Goal: Check status: Check status

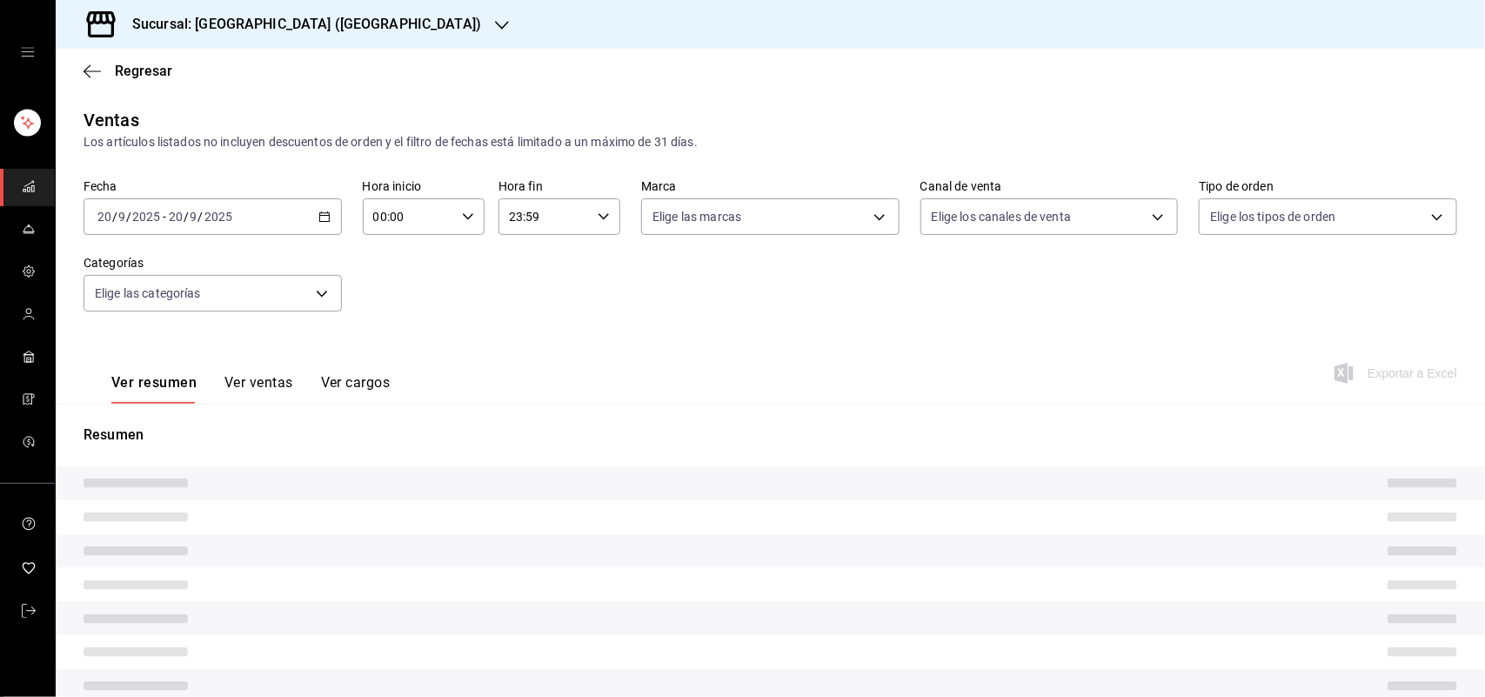
type input "ad5c7ce8-09c3-4353-8fa5-0bd3f2c3ed7d"
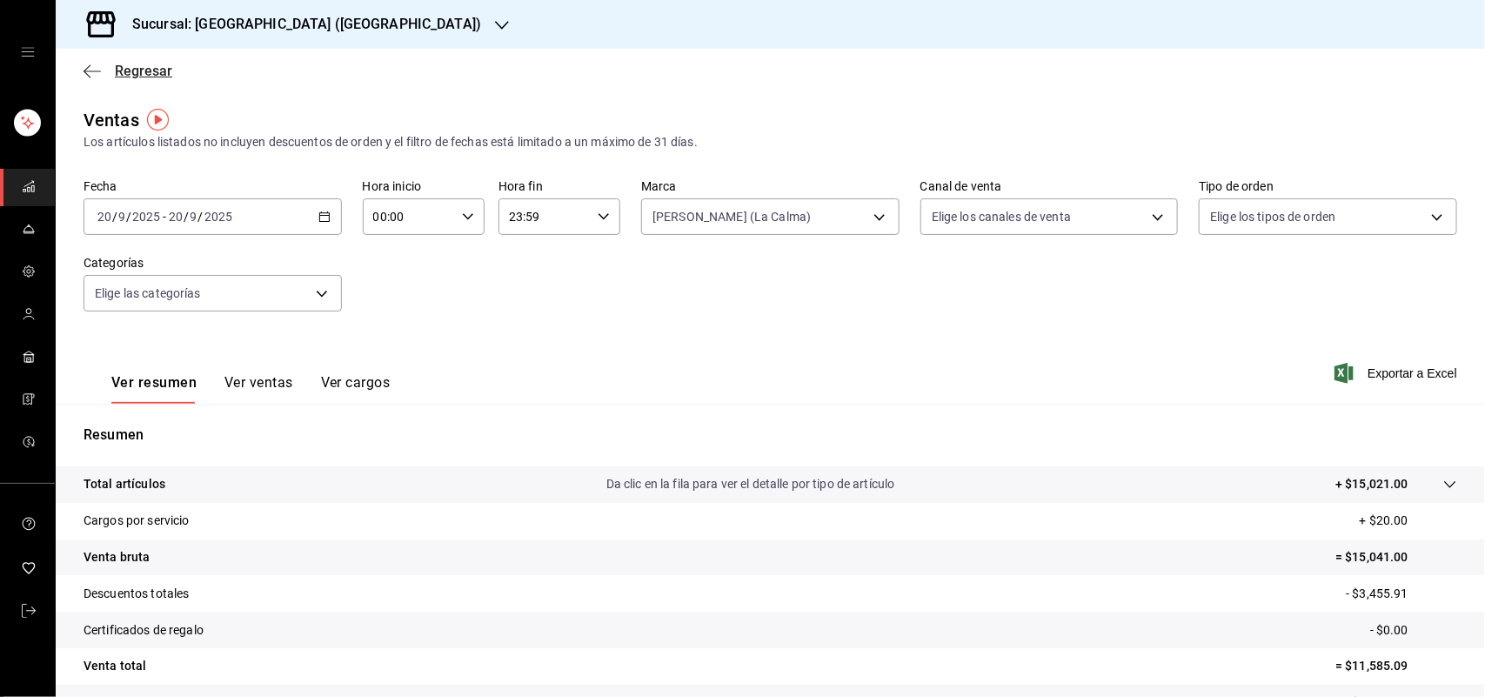
click at [126, 66] on span "Regresar" at bounding box center [143, 71] width 57 height 17
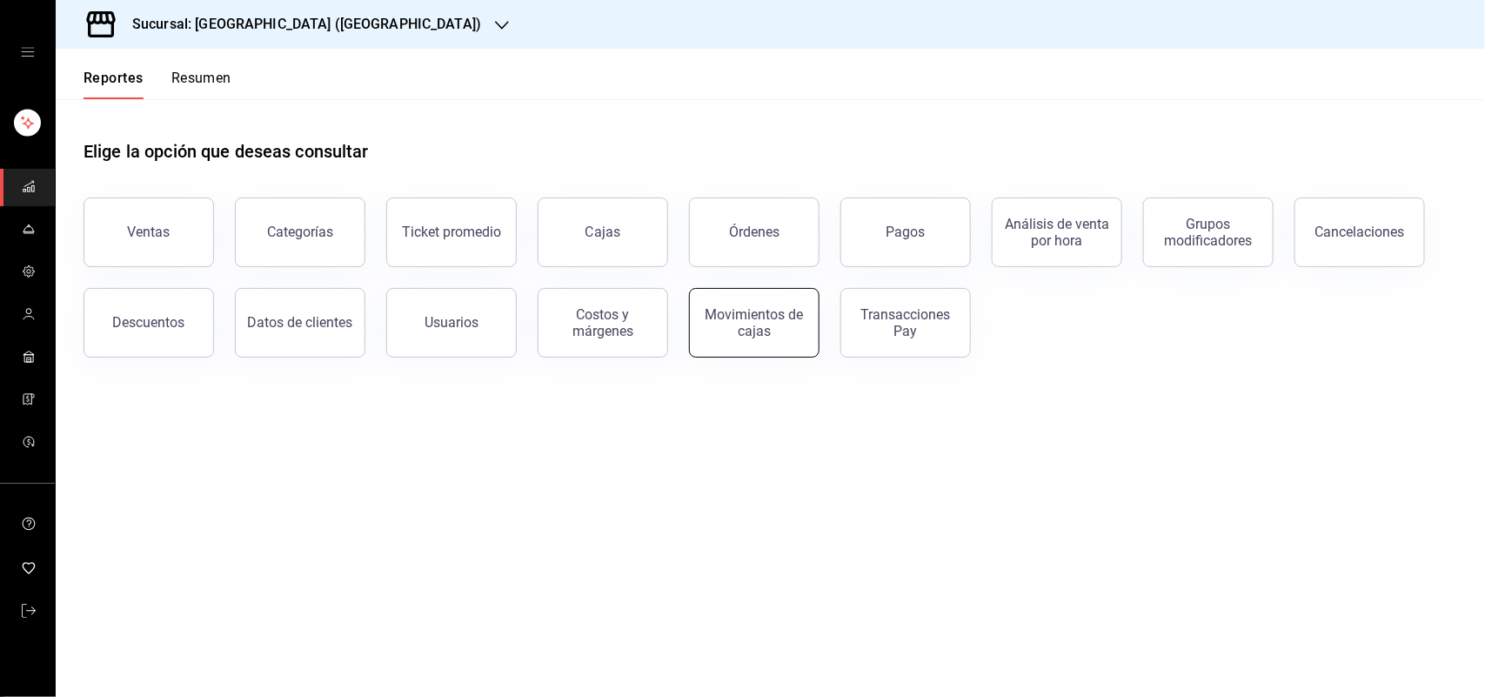
click at [733, 331] on div "Movimientos de cajas" at bounding box center [754, 322] width 108 height 33
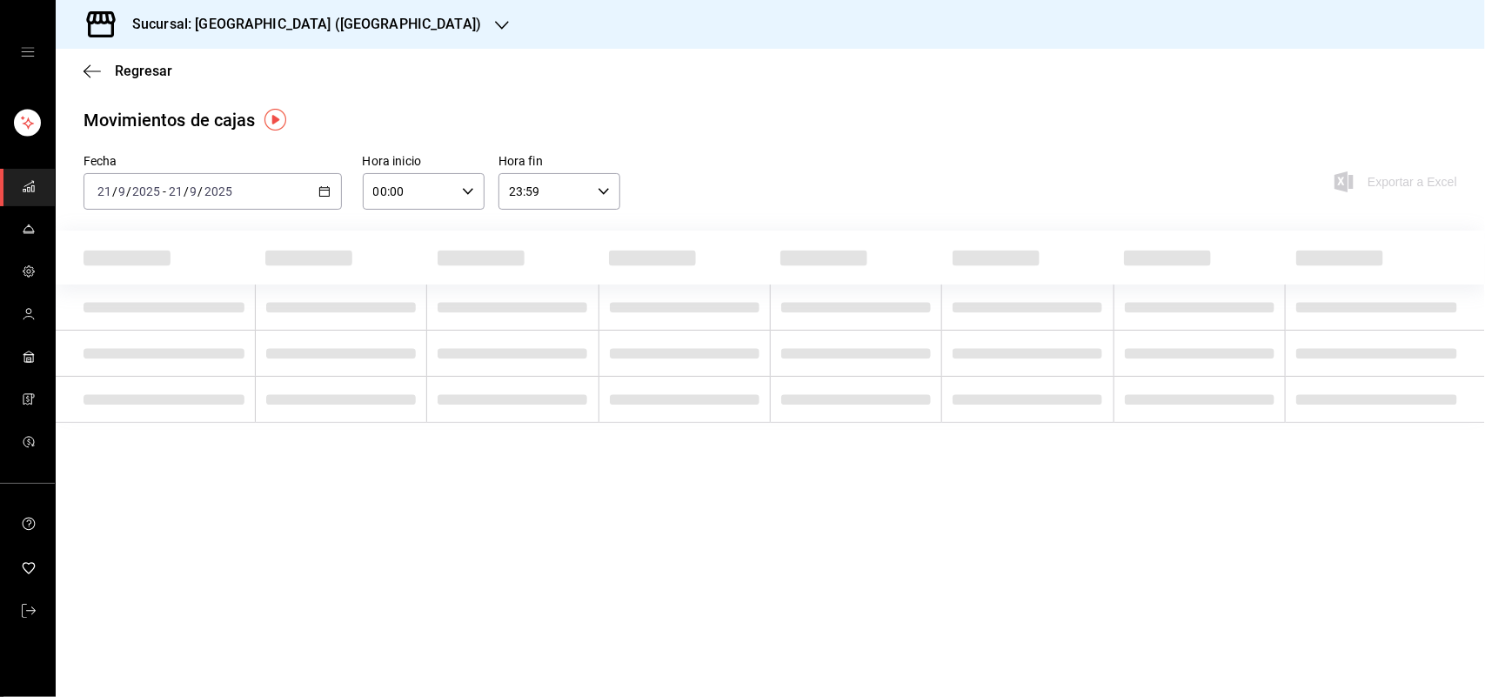
click at [328, 197] on icon "button" at bounding box center [324, 191] width 12 height 12
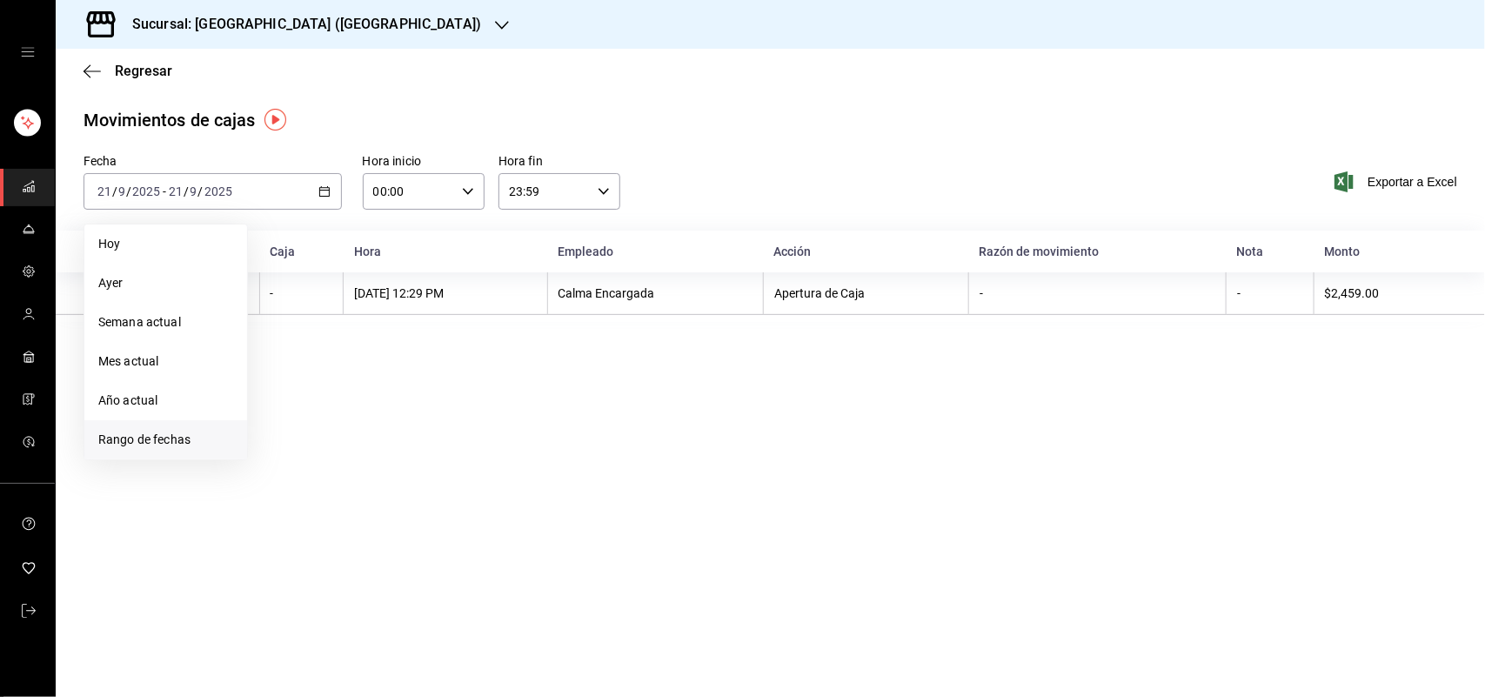
click at [211, 431] on span "Rango de fechas" at bounding box center [165, 440] width 135 height 18
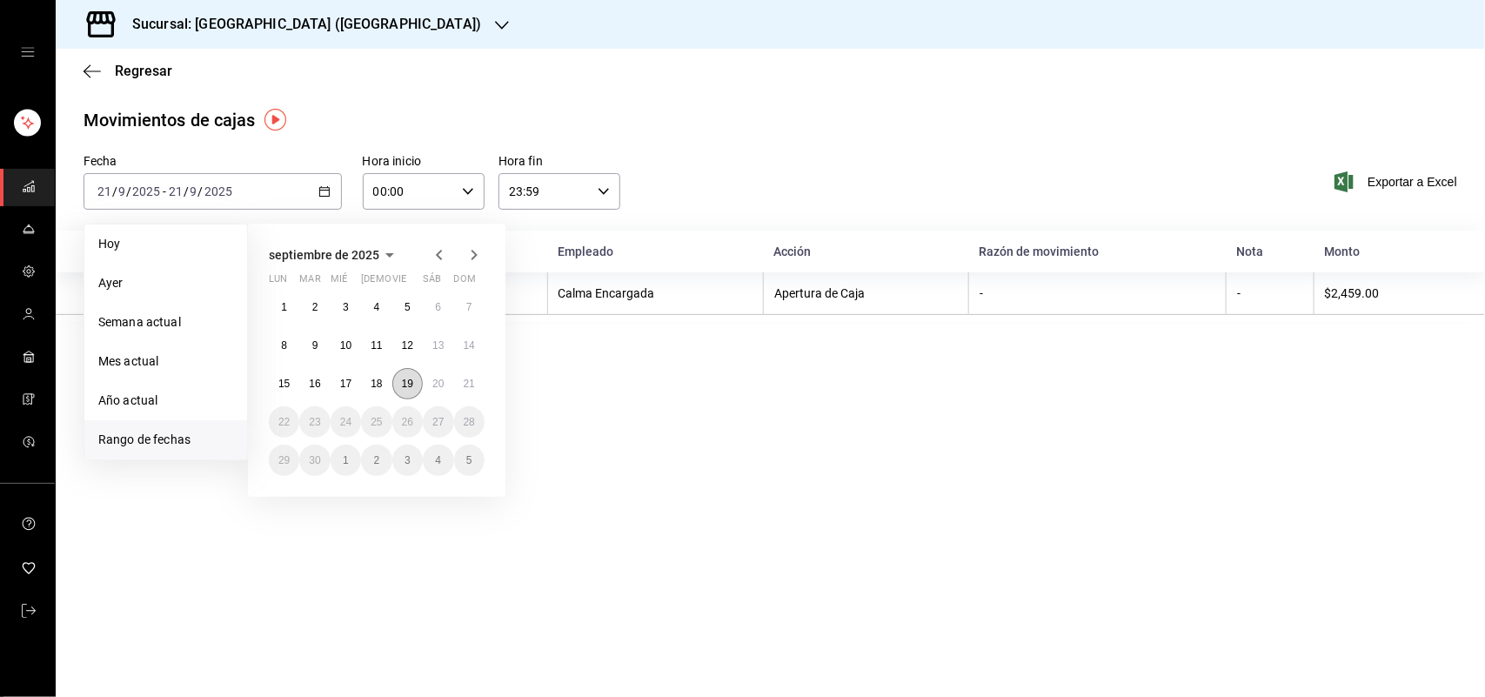
click at [409, 384] on abbr "19" at bounding box center [407, 384] width 11 height 12
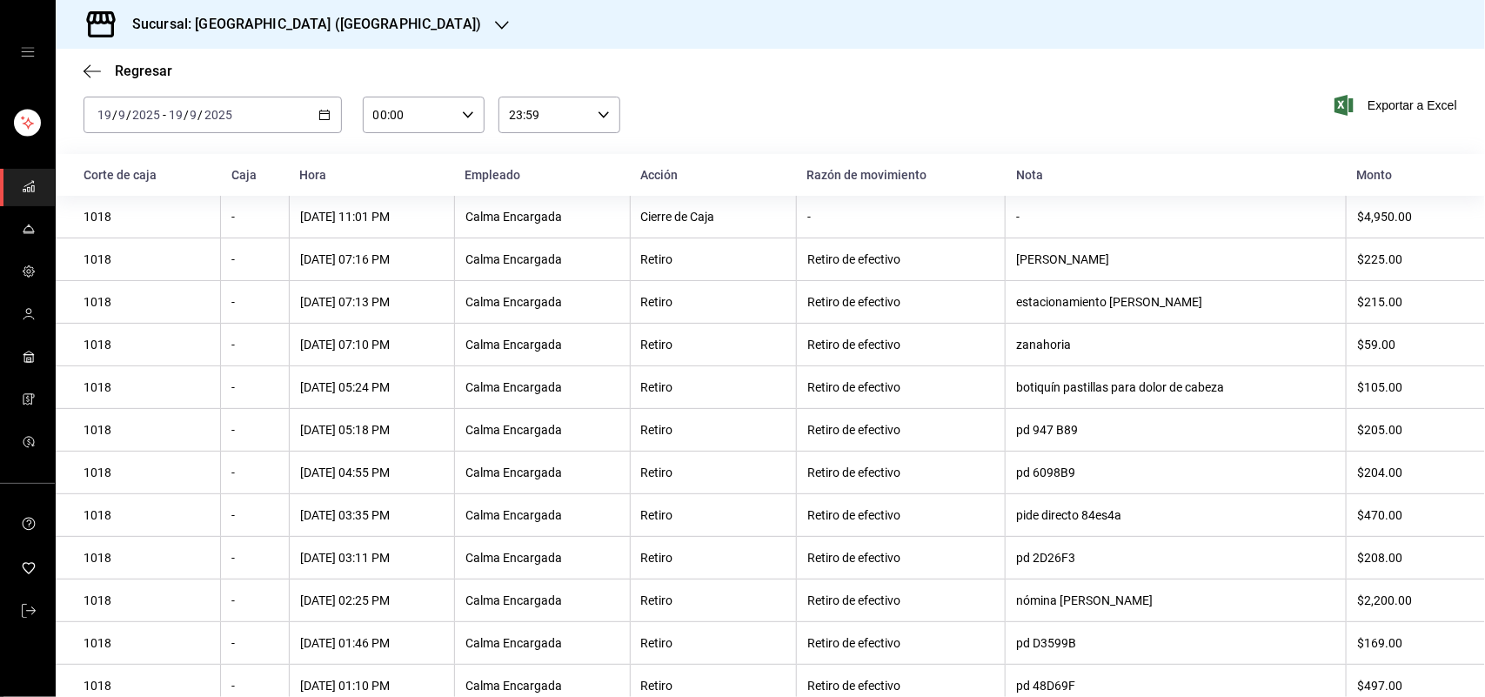
scroll to position [157, 0]
